Goal: Information Seeking & Learning: Learn about a topic

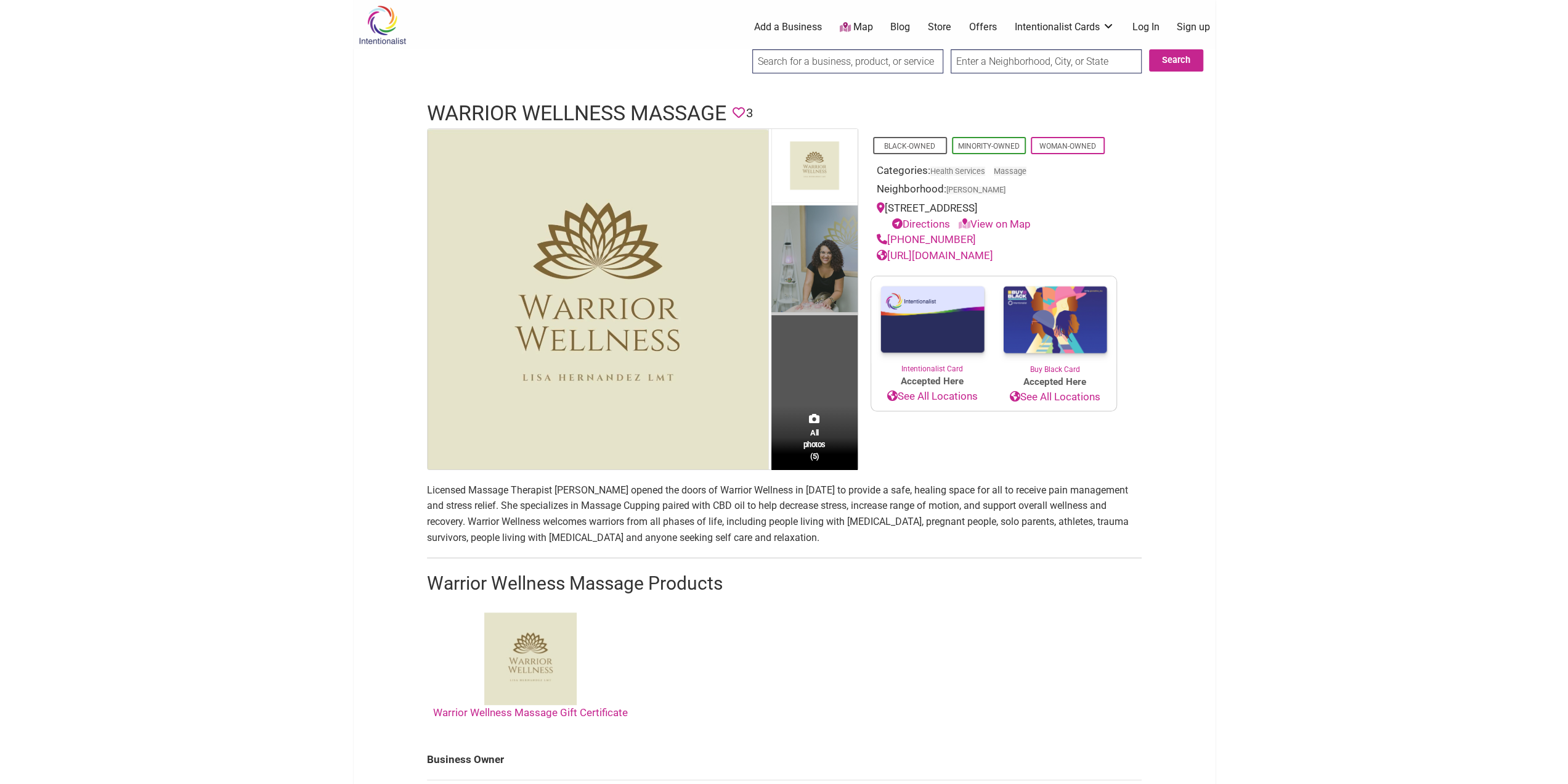
click at [833, 266] on img at bounding box center [814, 260] width 86 height 110
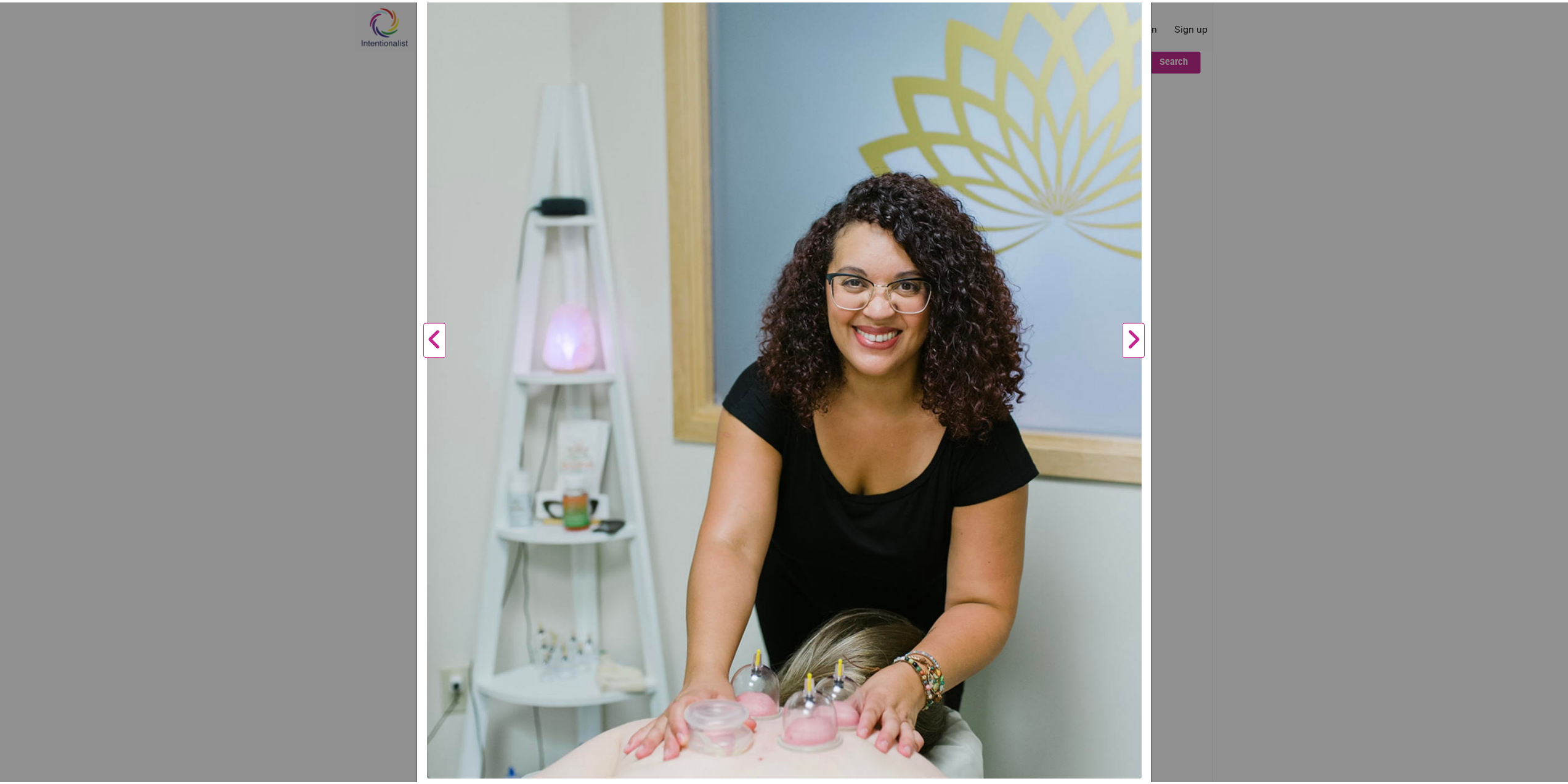
scroll to position [372, 0]
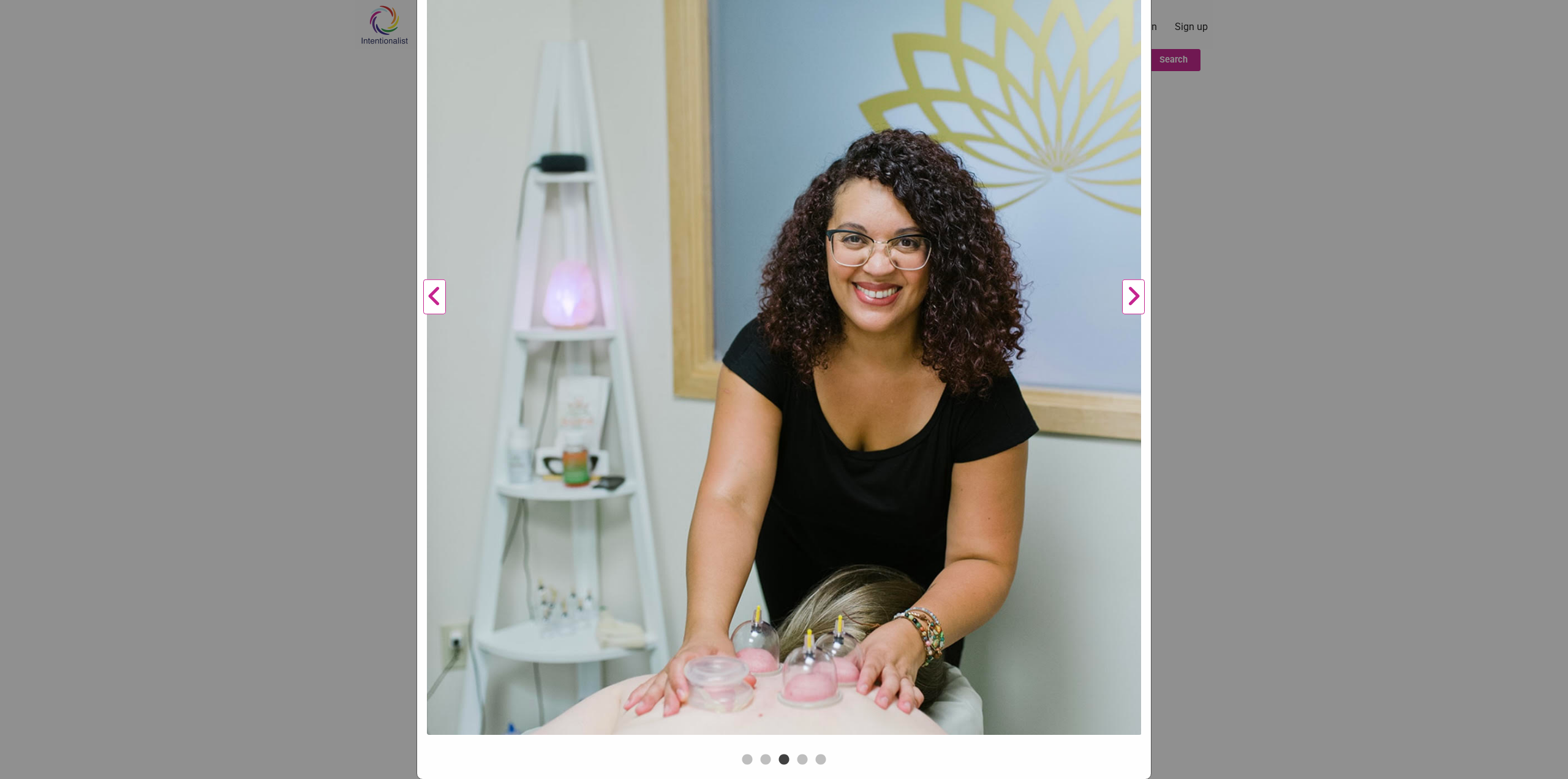
click at [1131, 291] on button "Next" at bounding box center [1133, 296] width 34 height 906
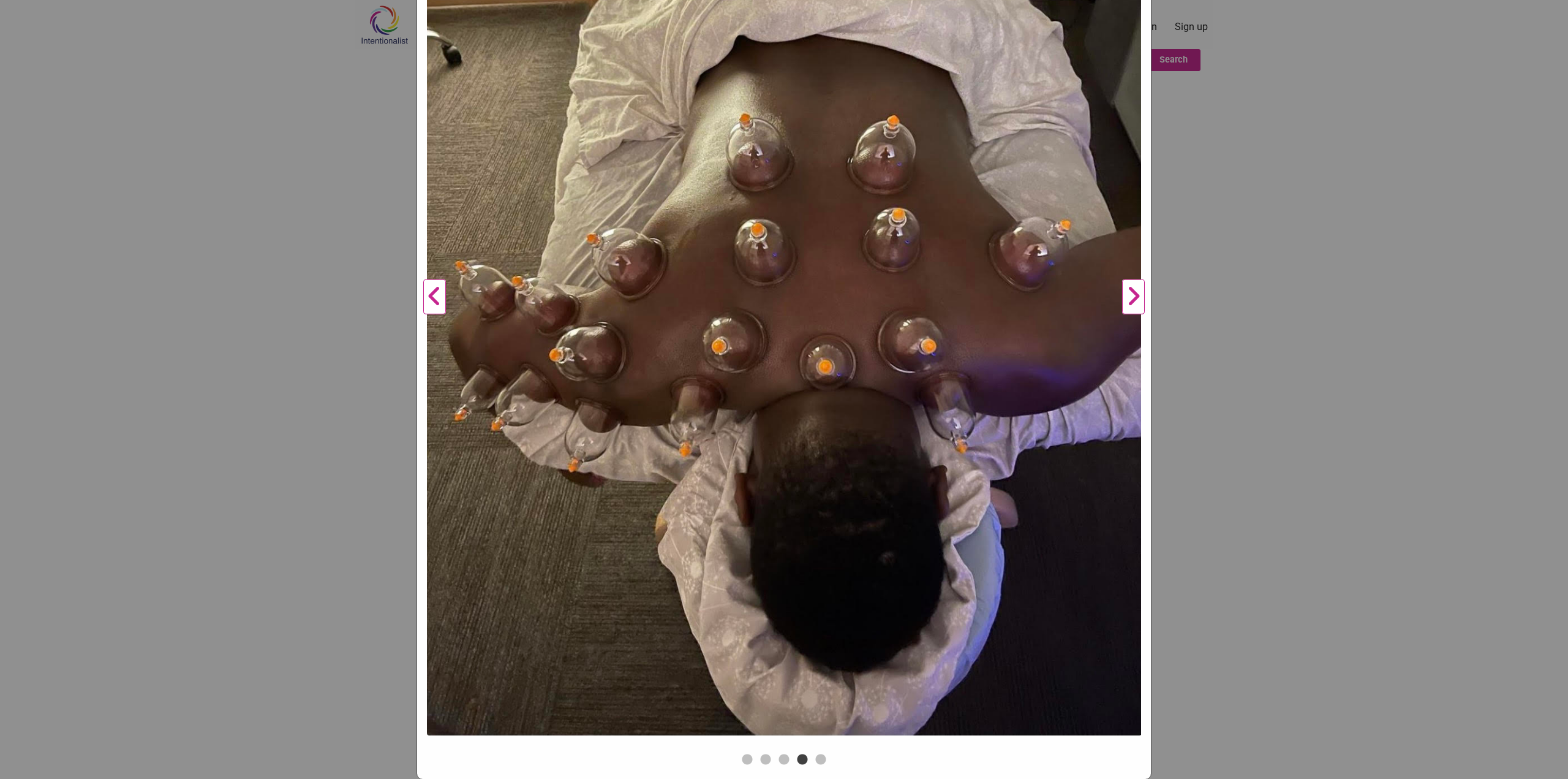
click at [1131, 290] on button "Next" at bounding box center [1133, 296] width 34 height 906
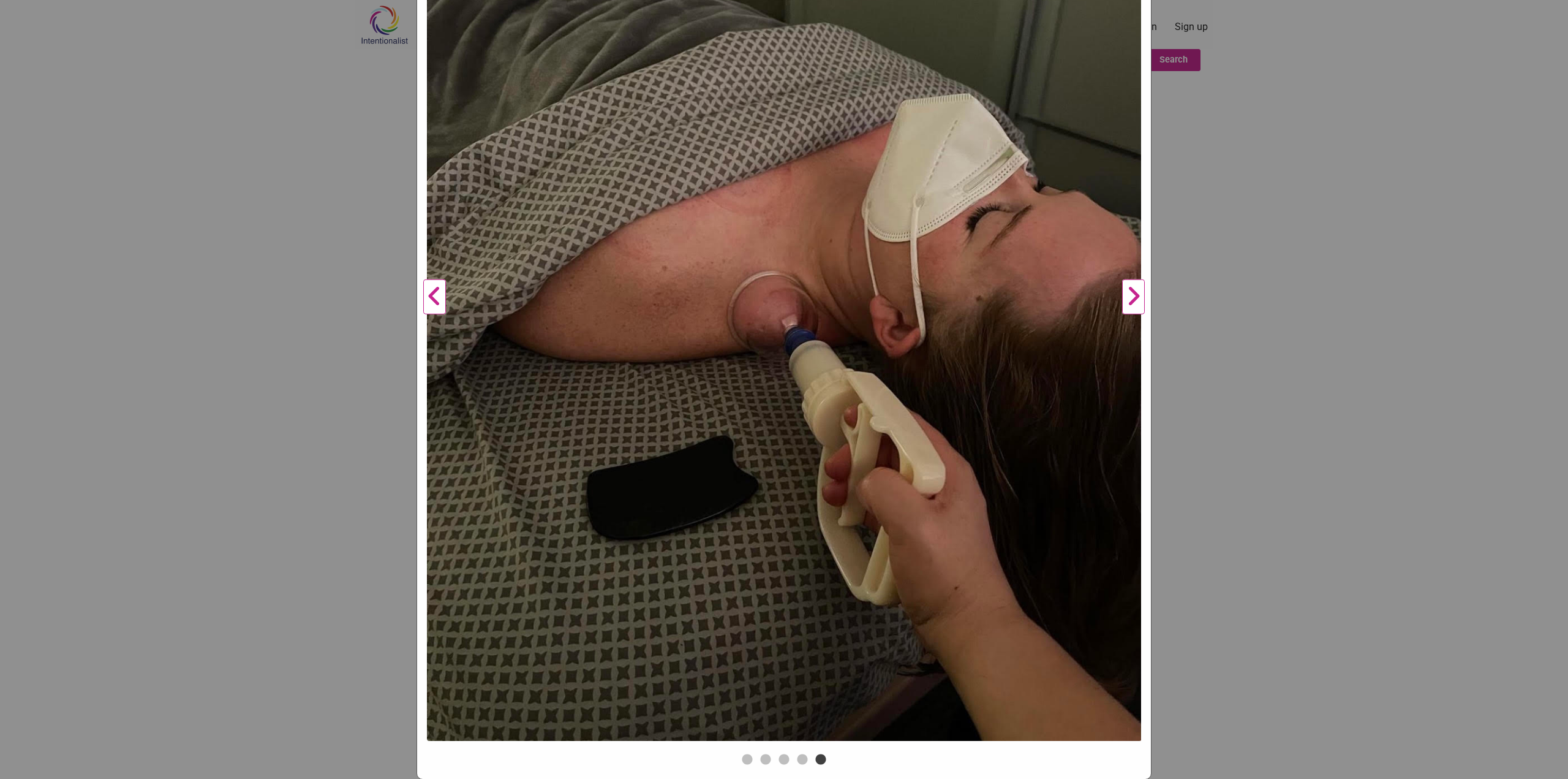
click at [1131, 290] on button "Next" at bounding box center [1133, 296] width 34 height 906
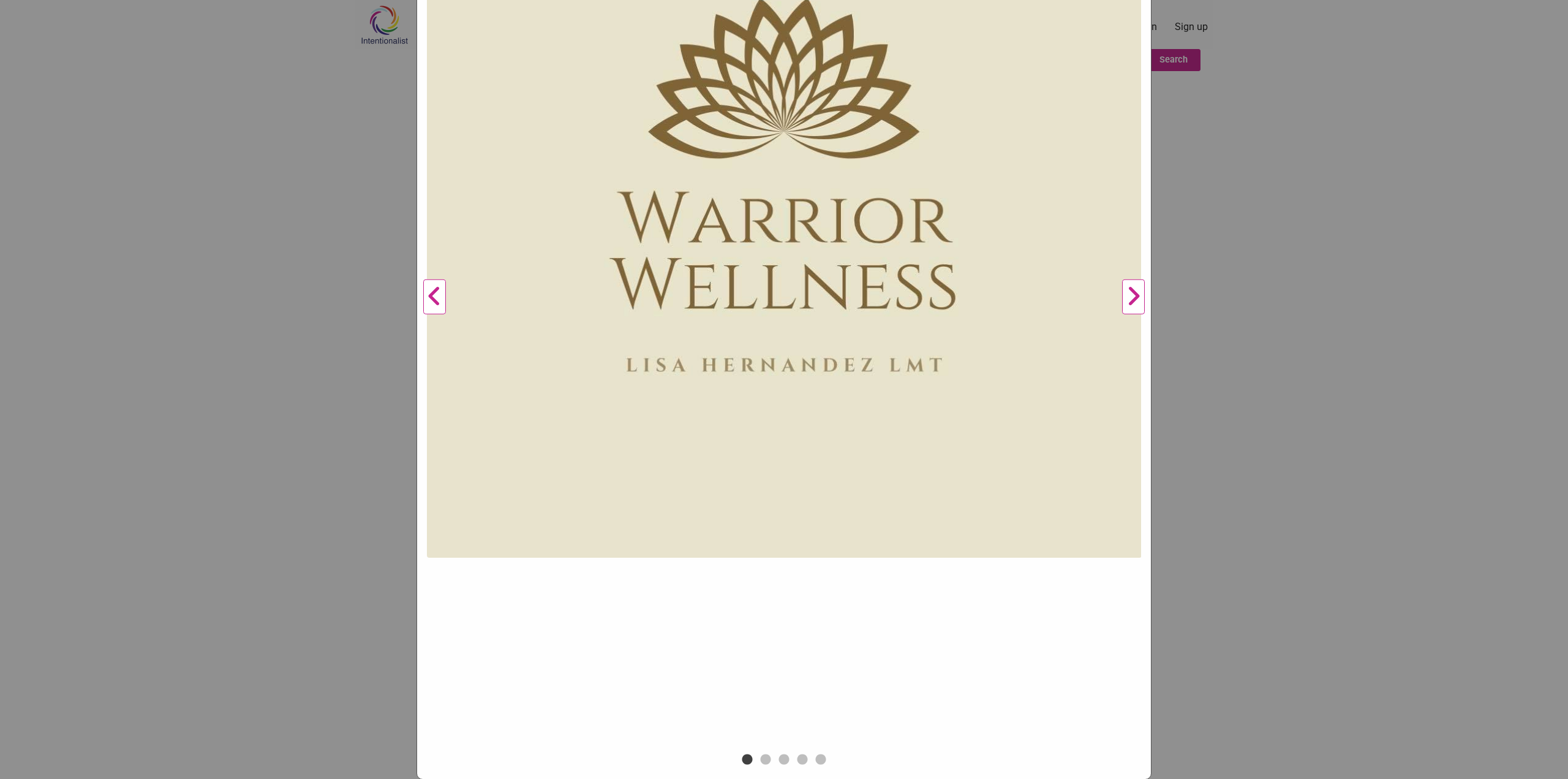
click at [1246, 345] on div "Warrior Wellness Massage Previous Next 1 2 3 4 5 ×" at bounding box center [784, 390] width 1568 height 779
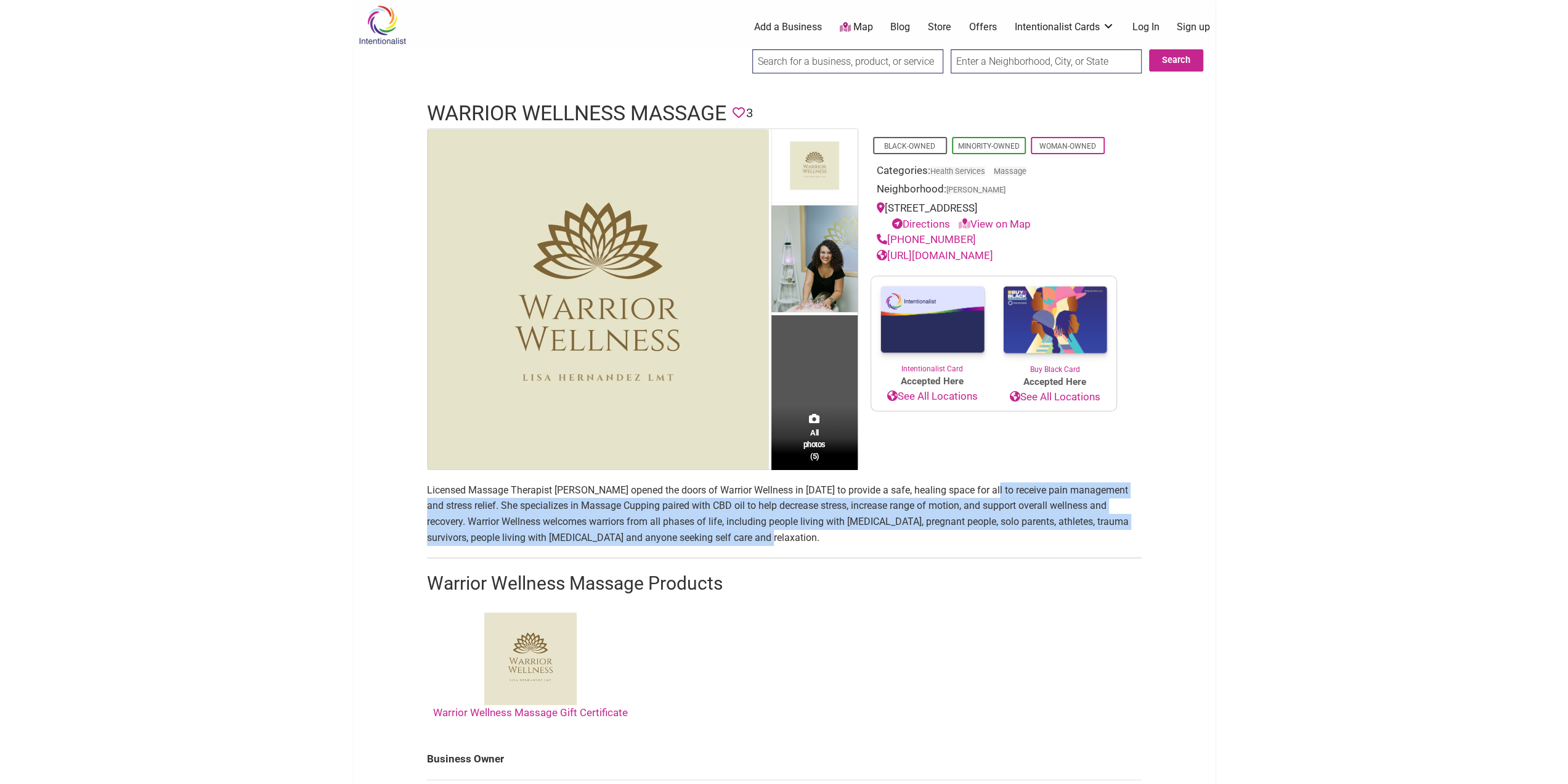
drag, startPoint x: 754, startPoint y: 541, endPoint x: 993, endPoint y: 476, distance: 247.7
click at [993, 476] on main "All photos (5) Black-Owned Minority-Owned Woman-Owned Categories: Health Servic…" at bounding box center [784, 689] width 715 height 1122
click at [861, 529] on p "Licensed Massage Therapist [PERSON_NAME] opened the doors of Warrior Wellness i…" at bounding box center [784, 513] width 715 height 63
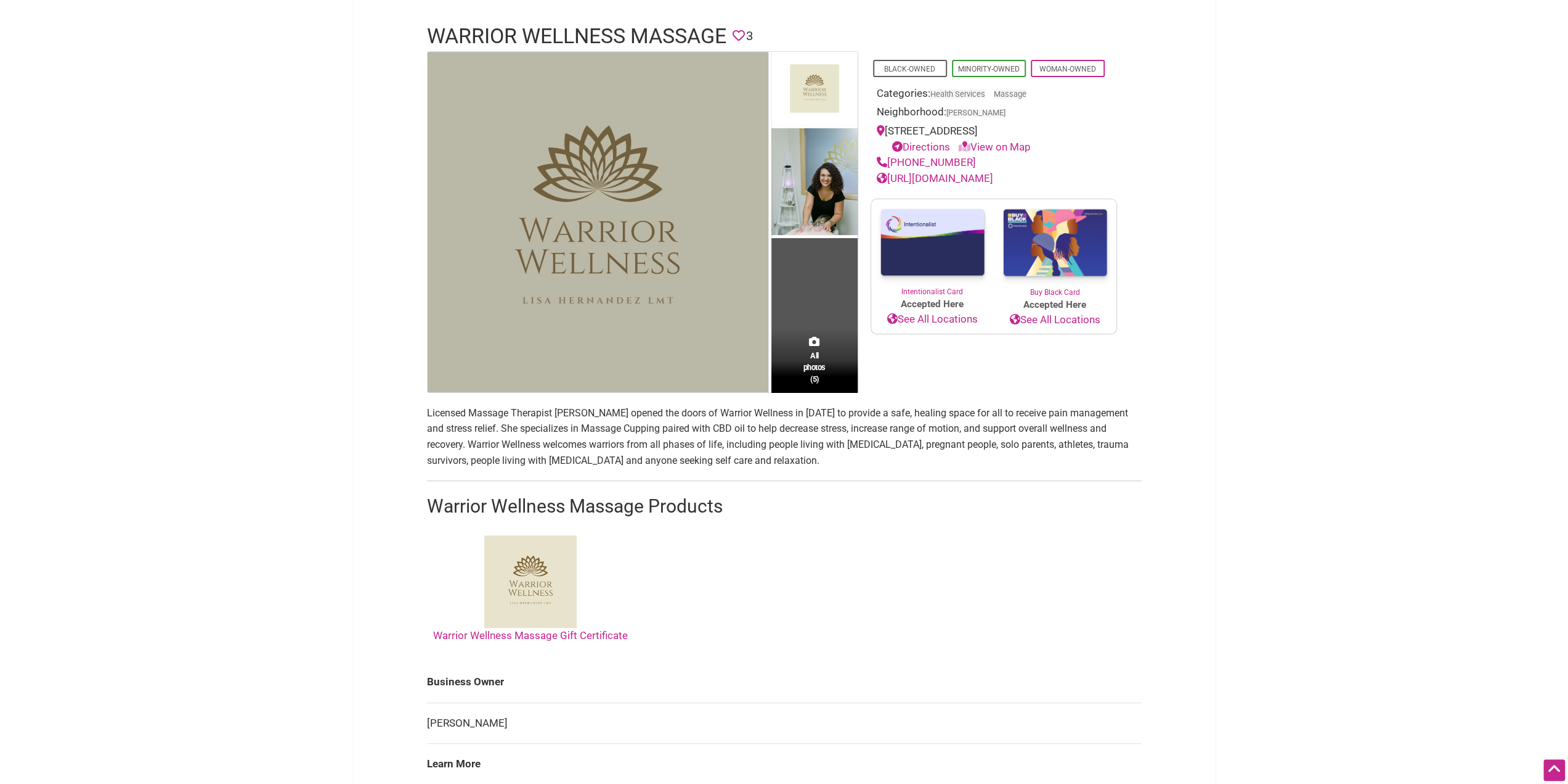
scroll to position [18, 0]
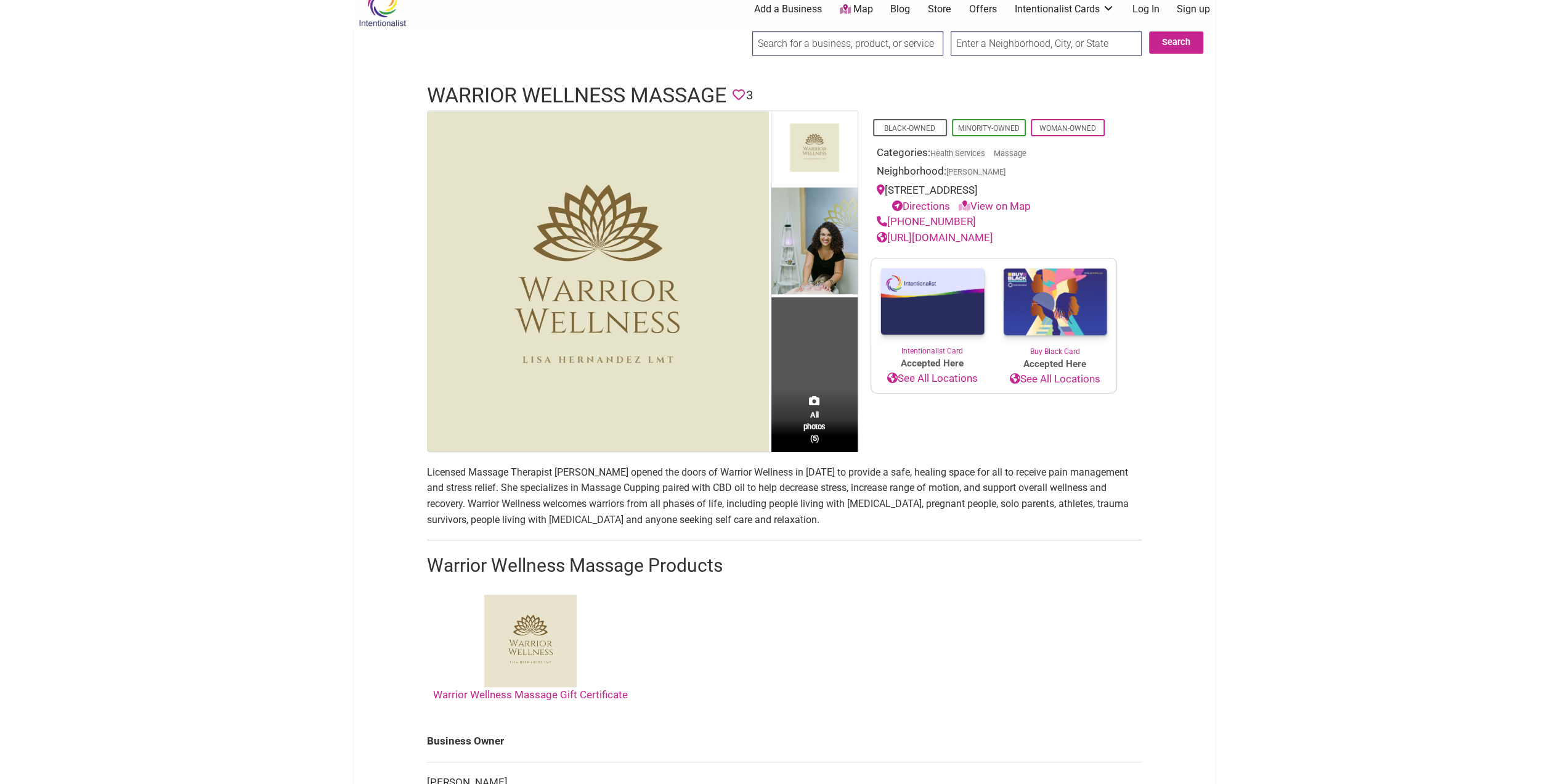
drag, startPoint x: 733, startPoint y: 514, endPoint x: 743, endPoint y: 521, distance: 12.2
click at [743, 521] on p "Licensed Massage Therapist [PERSON_NAME] opened the doors of Warrior Wellness i…" at bounding box center [784, 495] width 715 height 63
click at [752, 521] on p "Licensed Massage Therapist [PERSON_NAME] opened the doors of Warrior Wellness i…" at bounding box center [784, 495] width 715 height 63
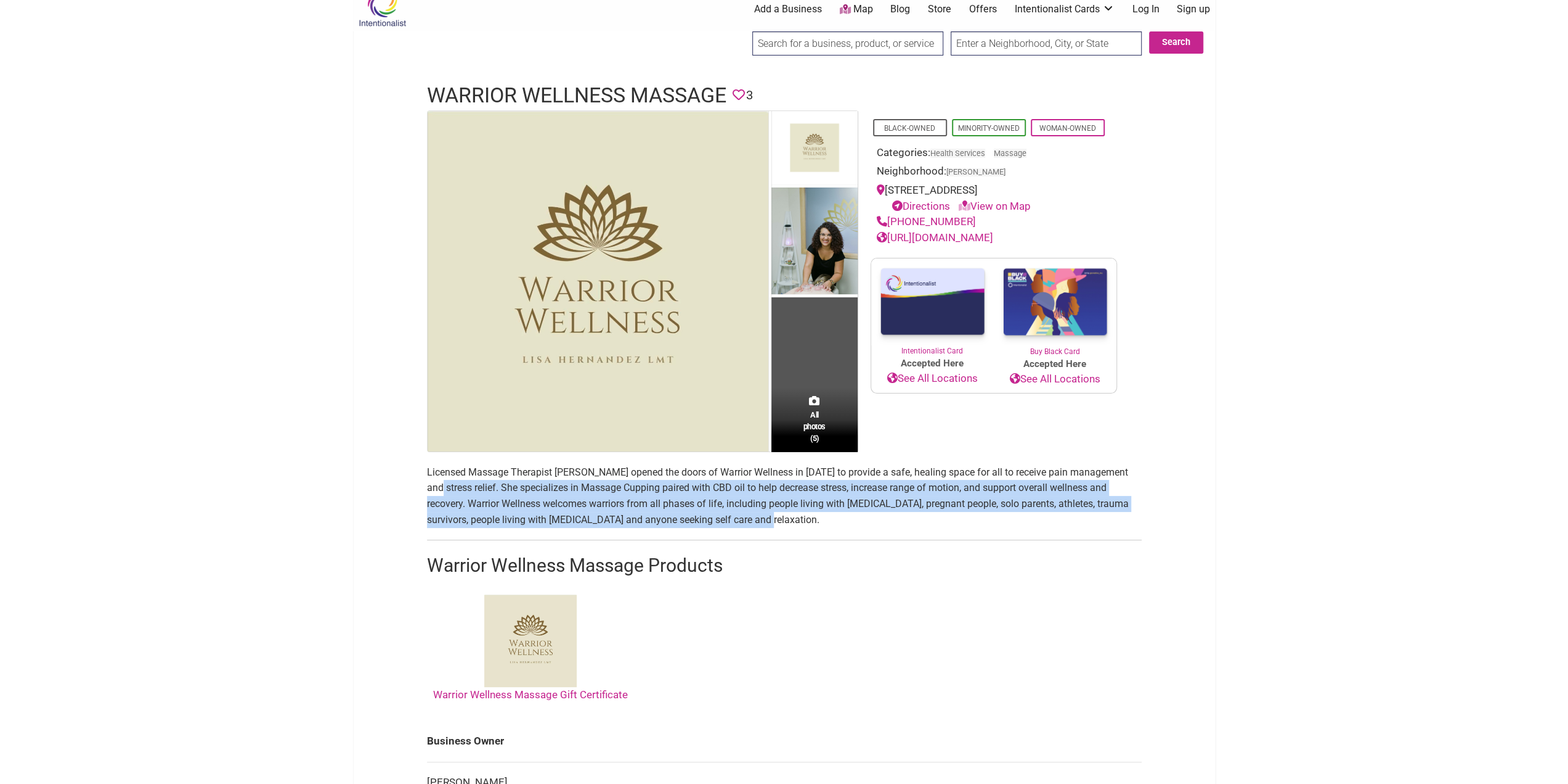
drag, startPoint x: 752, startPoint y: 521, endPoint x: 427, endPoint y: 487, distance: 326.8
click at [427, 487] on p "Licensed Massage Therapist [PERSON_NAME] opened the doors of Warrior Wellness i…" at bounding box center [784, 495] width 715 height 63
click at [944, 244] on link "[URL][DOMAIN_NAME]" at bounding box center [934, 237] width 117 height 12
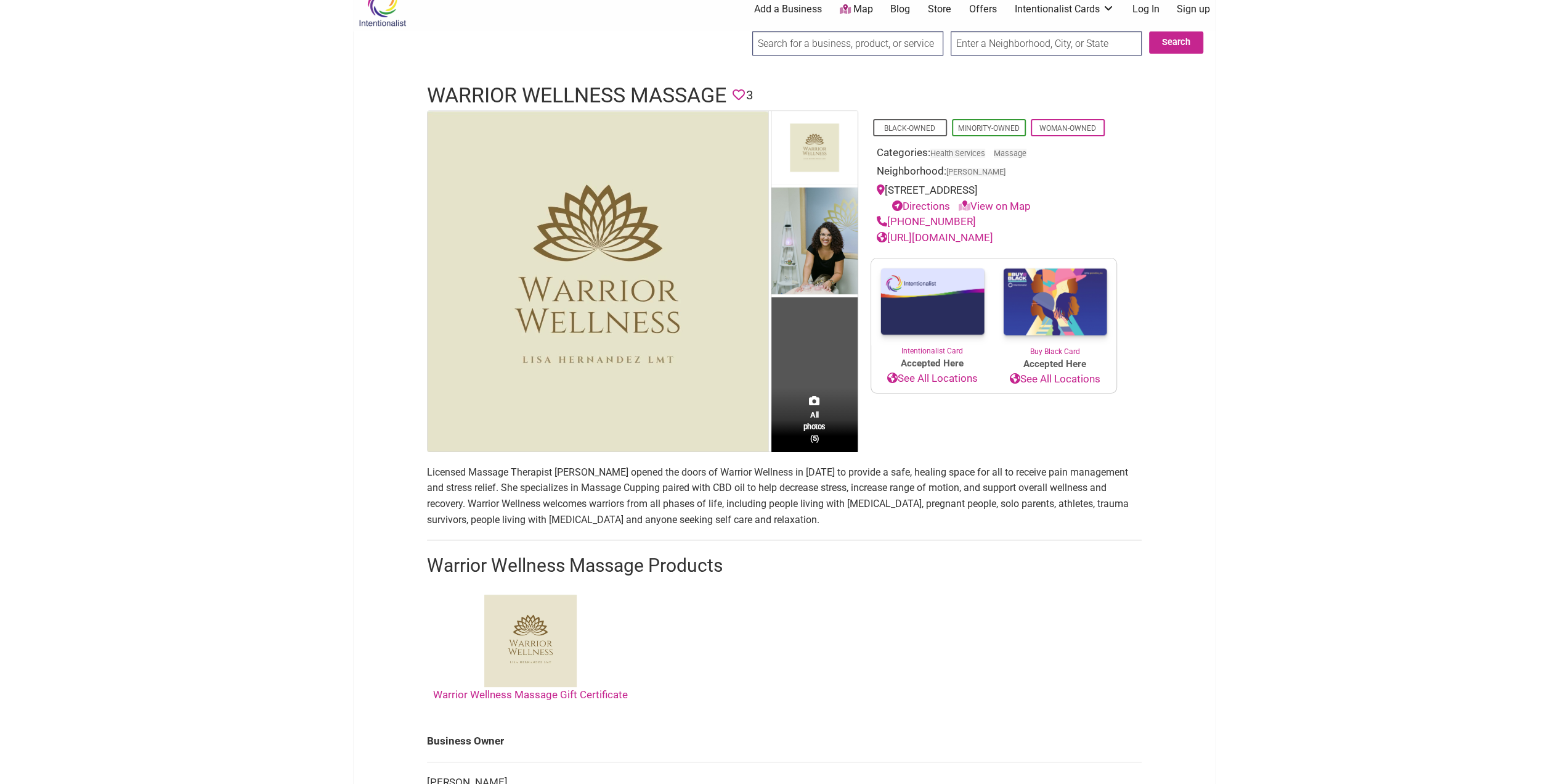
click at [430, 476] on p "Licensed Massage Therapist [PERSON_NAME] opened the doors of Warrior Wellness i…" at bounding box center [784, 495] width 715 height 63
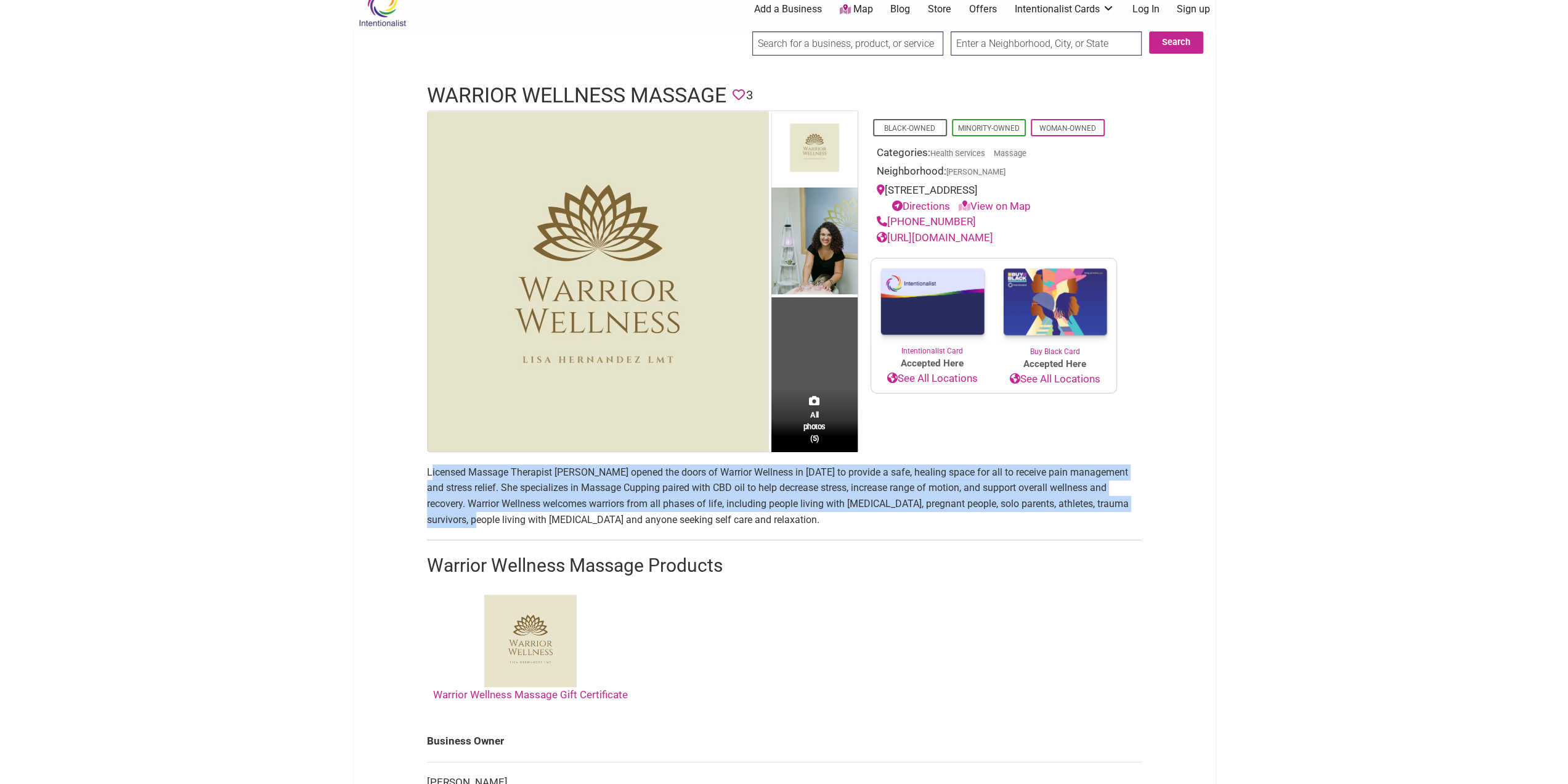
drag, startPoint x: 432, startPoint y: 475, endPoint x: 1112, endPoint y: 509, distance: 680.8
click at [1203, 510] on div "Intentionalist Spend like it matters 0 Add a Business Map Blog Store Offers Int…" at bounding box center [784, 762] width 862 height 1560
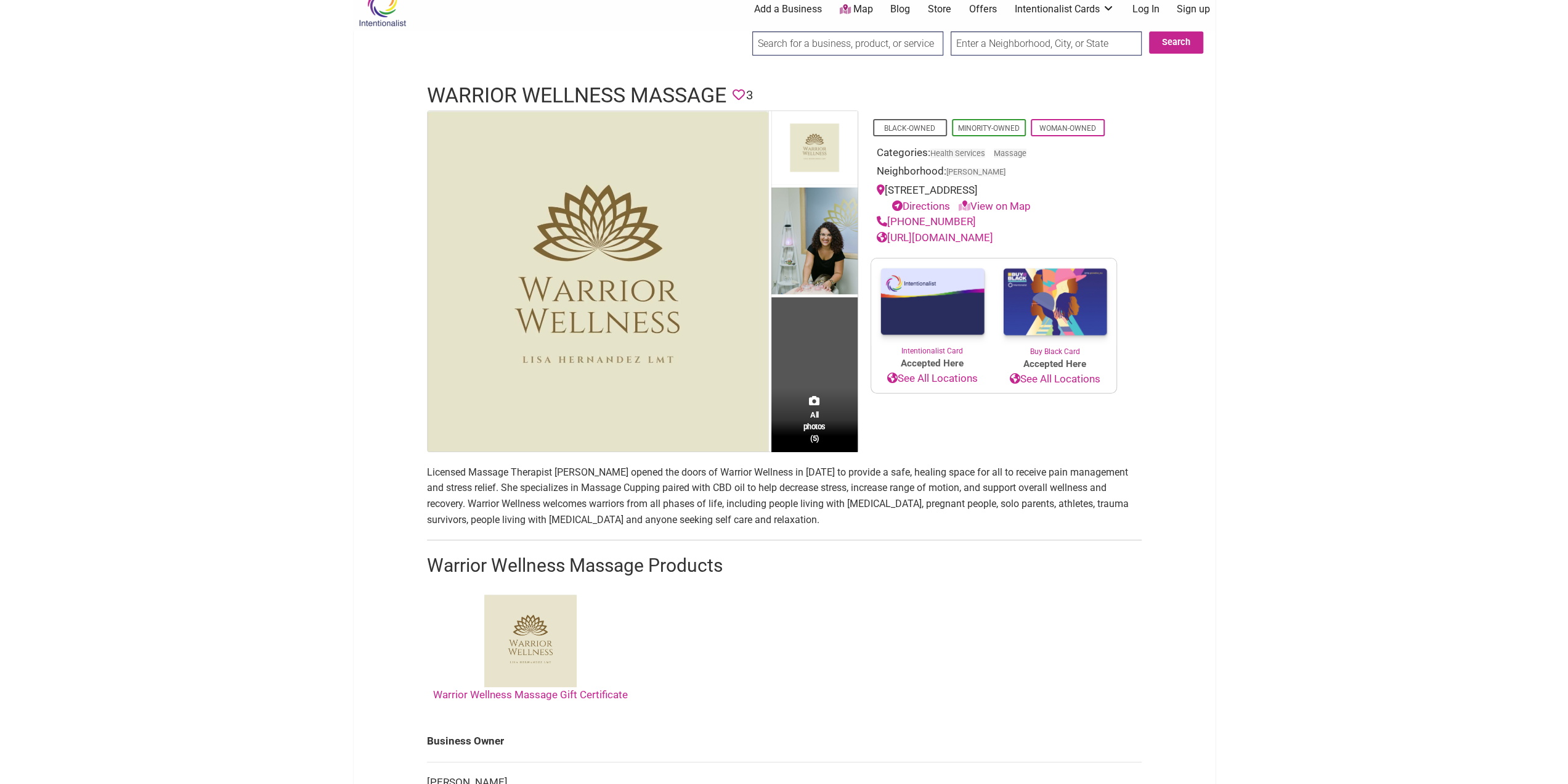
click at [692, 527] on section "Licensed Massage Therapist [PERSON_NAME] opened the doors of Warrior Wellness i…" at bounding box center [784, 587] width 715 height 245
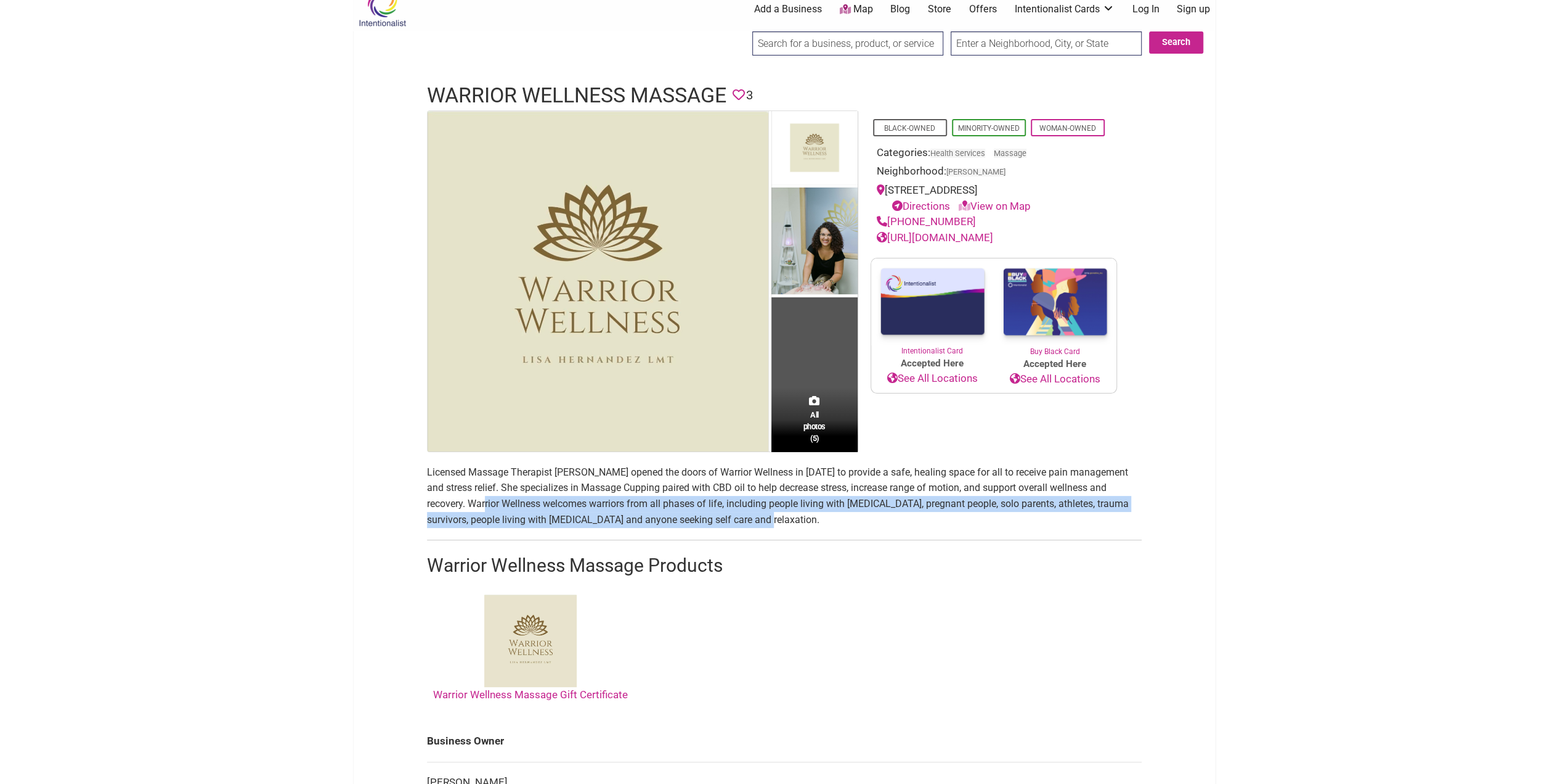
drag, startPoint x: 726, startPoint y: 526, endPoint x: 448, endPoint y: 504, distance: 278.9
click at [448, 504] on p "Licensed Massage Therapist [PERSON_NAME] opened the doors of Warrior Wellness i…" at bounding box center [784, 495] width 715 height 63
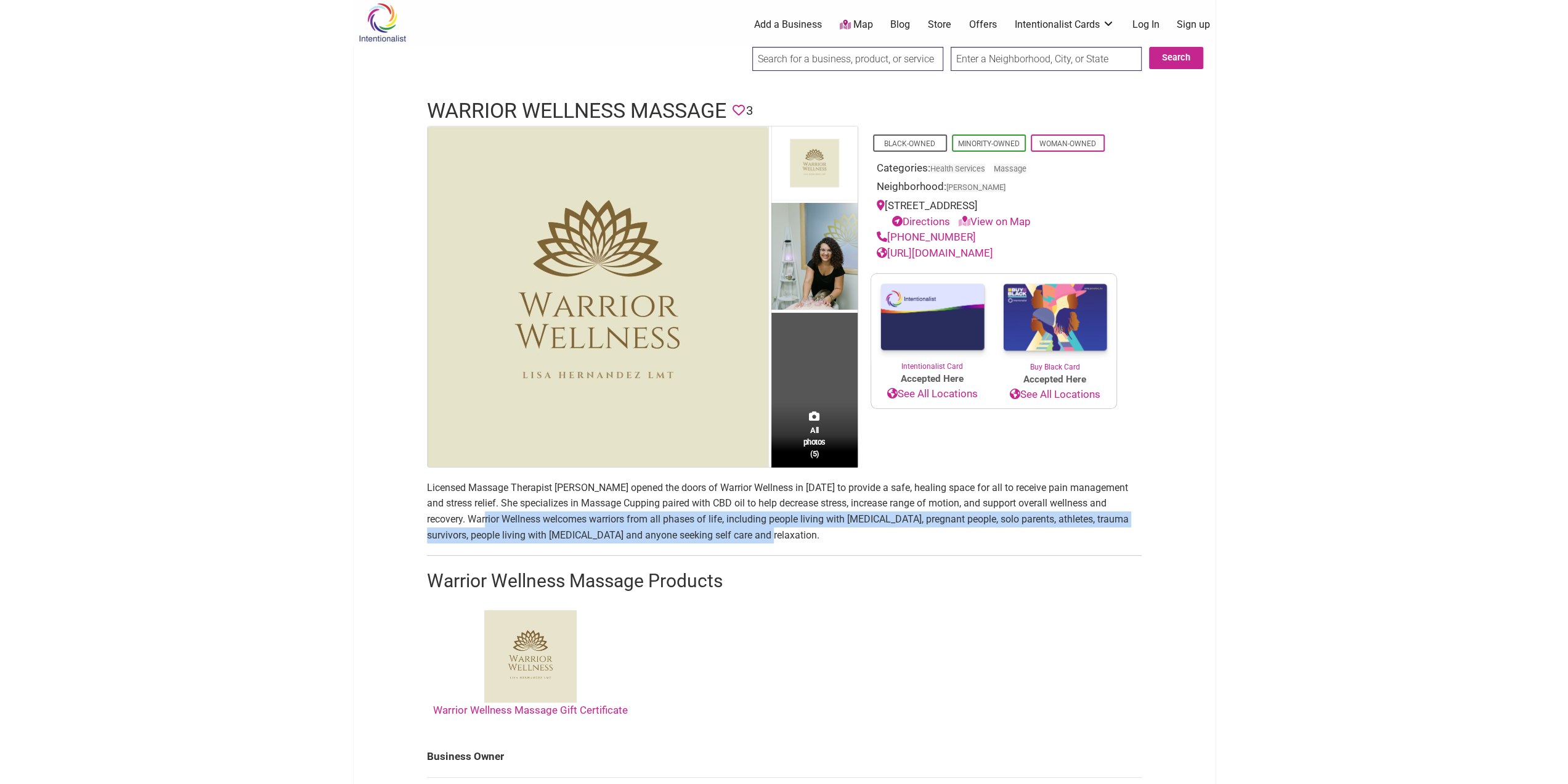
scroll to position [0, 0]
